Goal: Information Seeking & Learning: Learn about a topic

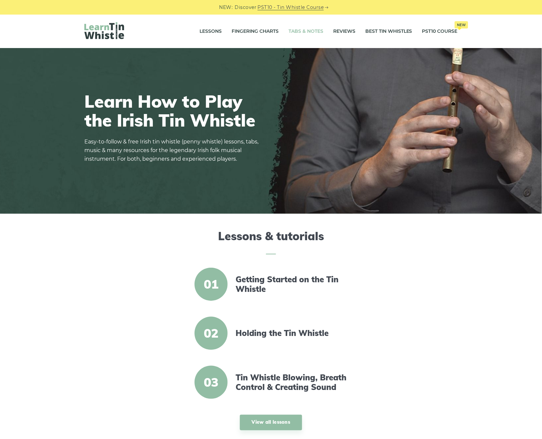
click at [289, 29] on link "Tabs & Notes" at bounding box center [306, 31] width 35 height 17
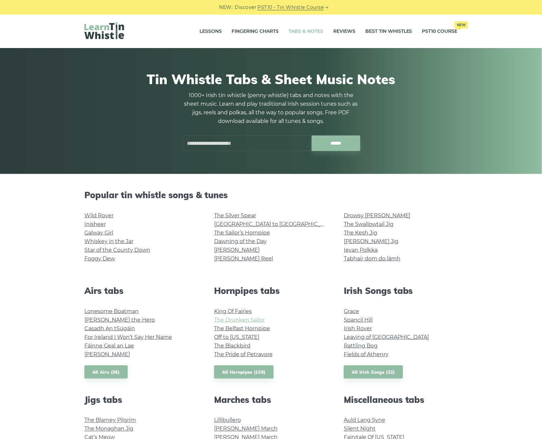
click at [234, 320] on link "The Drunken Sailor" at bounding box center [239, 320] width 51 height 6
click at [217, 344] on link "The Blackbird" at bounding box center [232, 345] width 36 height 6
click at [257, 365] on link "All Hornpipes (139)" at bounding box center [244, 372] width 60 height 14
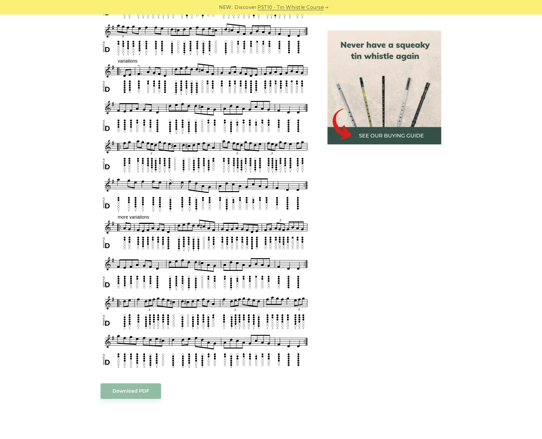
scroll to position [335, 0]
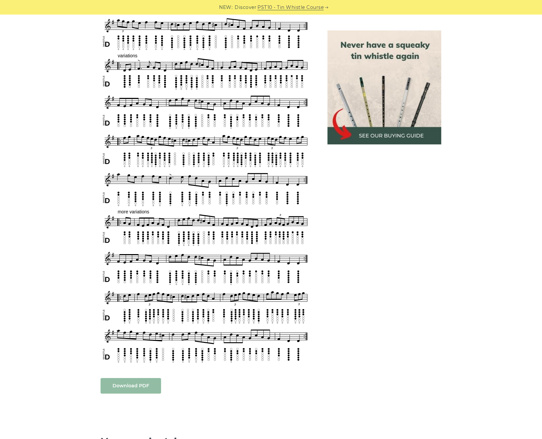
click at [114, 390] on link "Download PDF" at bounding box center [131, 386] width 61 height 16
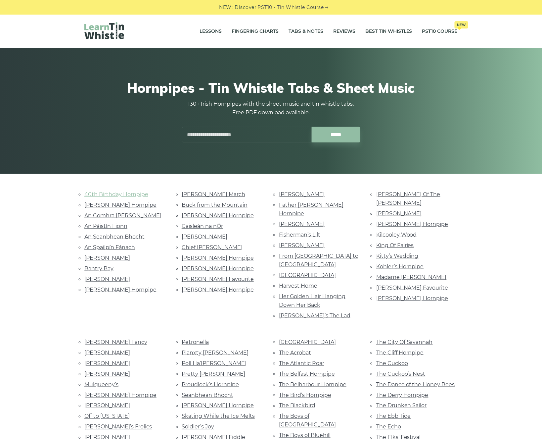
click at [108, 193] on link "40th Birthday Hornpipe" at bounding box center [116, 194] width 64 height 6
click at [201, 339] on link "Petronella" at bounding box center [195, 342] width 27 height 6
click at [411, 434] on link "The Elks’ Festival" at bounding box center [399, 437] width 45 height 6
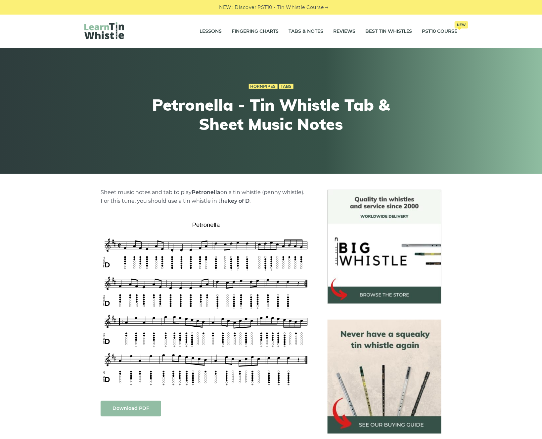
click at [149, 405] on link "Download PDF" at bounding box center [131, 409] width 61 height 16
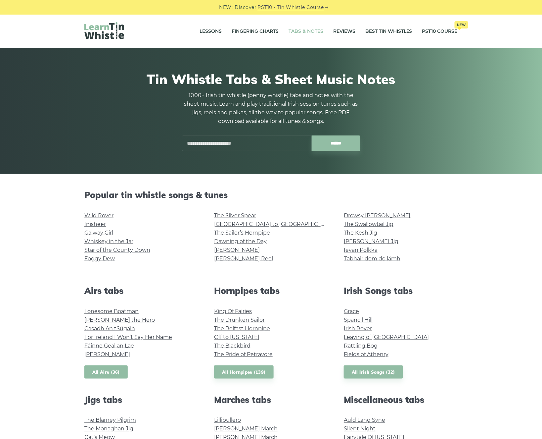
click at [106, 368] on link "All Airs (36)" at bounding box center [105, 372] width 43 height 14
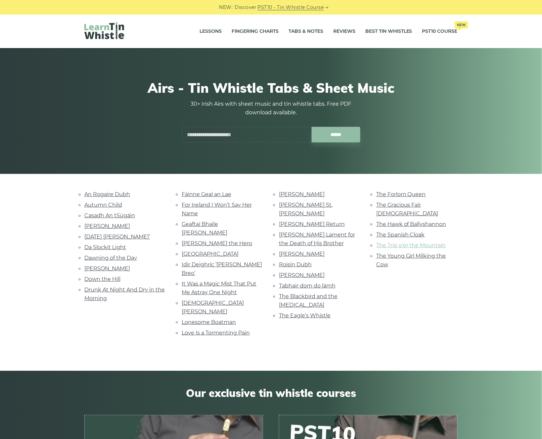
click at [404, 242] on link "The Trip o’er the Mountain" at bounding box center [412, 245] width 70 height 6
click at [122, 195] on link "An Rogaire Dubh" at bounding box center [107, 194] width 46 height 6
click at [116, 205] on link "Autumn Child" at bounding box center [103, 205] width 38 height 6
click at [102, 224] on link "Celia Connellan" at bounding box center [107, 226] width 46 height 6
click at [94, 276] on link "Down the Hill" at bounding box center [102, 279] width 36 height 6
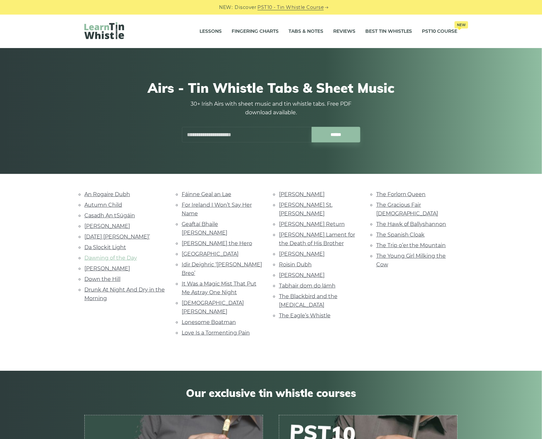
click at [104, 255] on link "Dawning of the Day" at bounding box center [110, 258] width 53 height 6
click at [107, 234] on link "Christmas Day Ida Mornin’" at bounding box center [117, 236] width 66 height 6
click at [206, 330] on link "Love Is a Tormenting Pain" at bounding box center [216, 333] width 68 height 6
click at [193, 193] on link "Fáinne Geal an Lae" at bounding box center [207, 194] width 50 height 6
click at [198, 221] on link "Geaftaí Bhaile [PERSON_NAME]" at bounding box center [205, 228] width 46 height 15
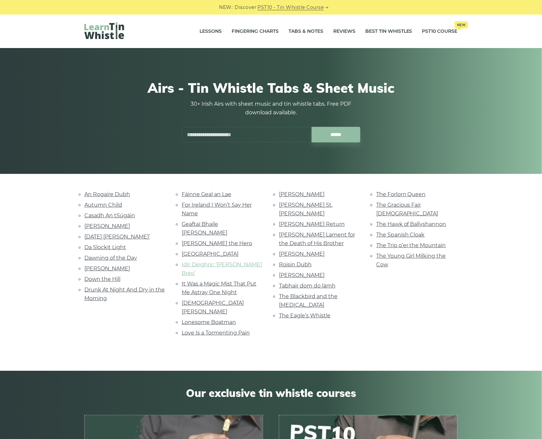
click at [209, 261] on link "Idir Deighric ‘gus Breo’" at bounding box center [222, 268] width 80 height 15
click at [229, 280] on link "It Was a Magic Mist That Put Me Astray One Night" at bounding box center [219, 287] width 75 height 15
click at [207, 300] on link "[DEMOGRAPHIC_DATA] [PERSON_NAME]" at bounding box center [213, 307] width 62 height 15
click at [407, 231] on link "The Spanish Cloak" at bounding box center [401, 234] width 49 height 6
click at [331, 293] on link "The Blackbird and the Thrush" at bounding box center [308, 300] width 59 height 15
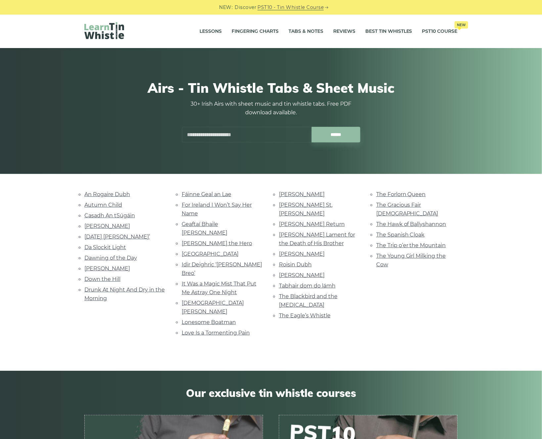
click at [318, 230] on li "[PERSON_NAME] Lament for the Death of His Brother" at bounding box center [319, 239] width 81 height 18
click at [317, 232] on link "Nathaniel Gow’s Lament for the Death of His Brother" at bounding box center [317, 238] width 76 height 15
click at [311, 193] on link "Molly MacAlpin" at bounding box center [302, 194] width 46 height 6
click at [293, 203] on link "Molly St. George" at bounding box center [306, 209] width 54 height 15
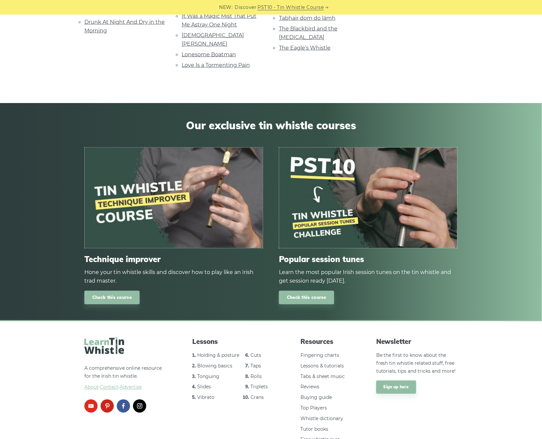
scroll to position [270, 0]
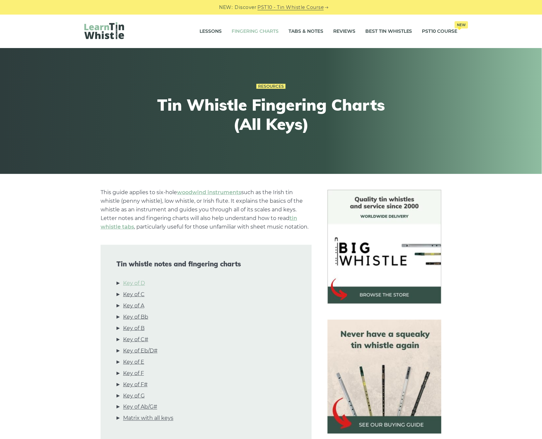
click at [129, 280] on link "Key of D" at bounding box center [134, 283] width 22 height 9
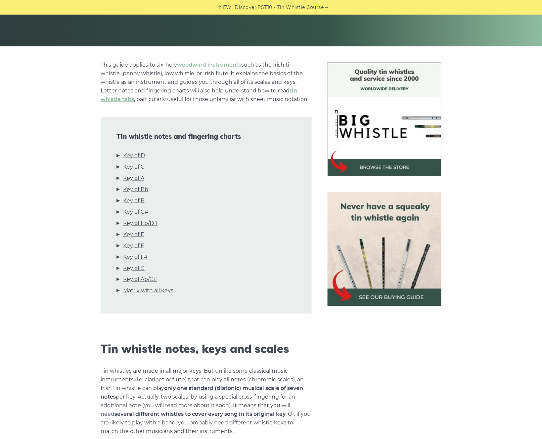
scroll to position [119, 0]
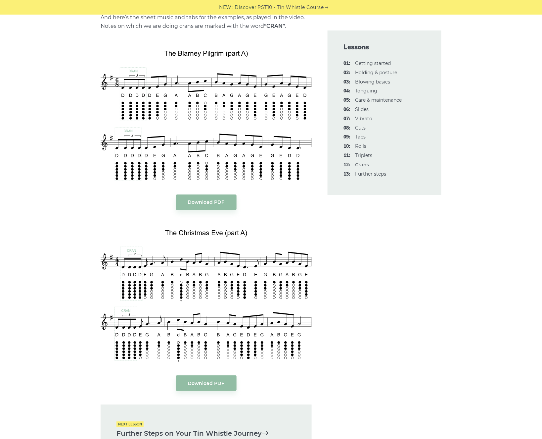
scroll to position [1386, 0]
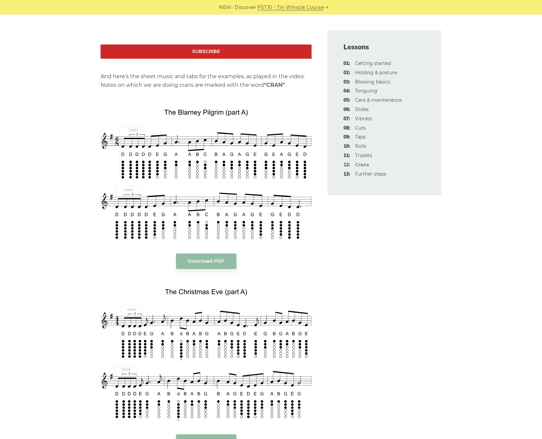
scroll to position [1322, 0]
